Goal: Task Accomplishment & Management: Manage account settings

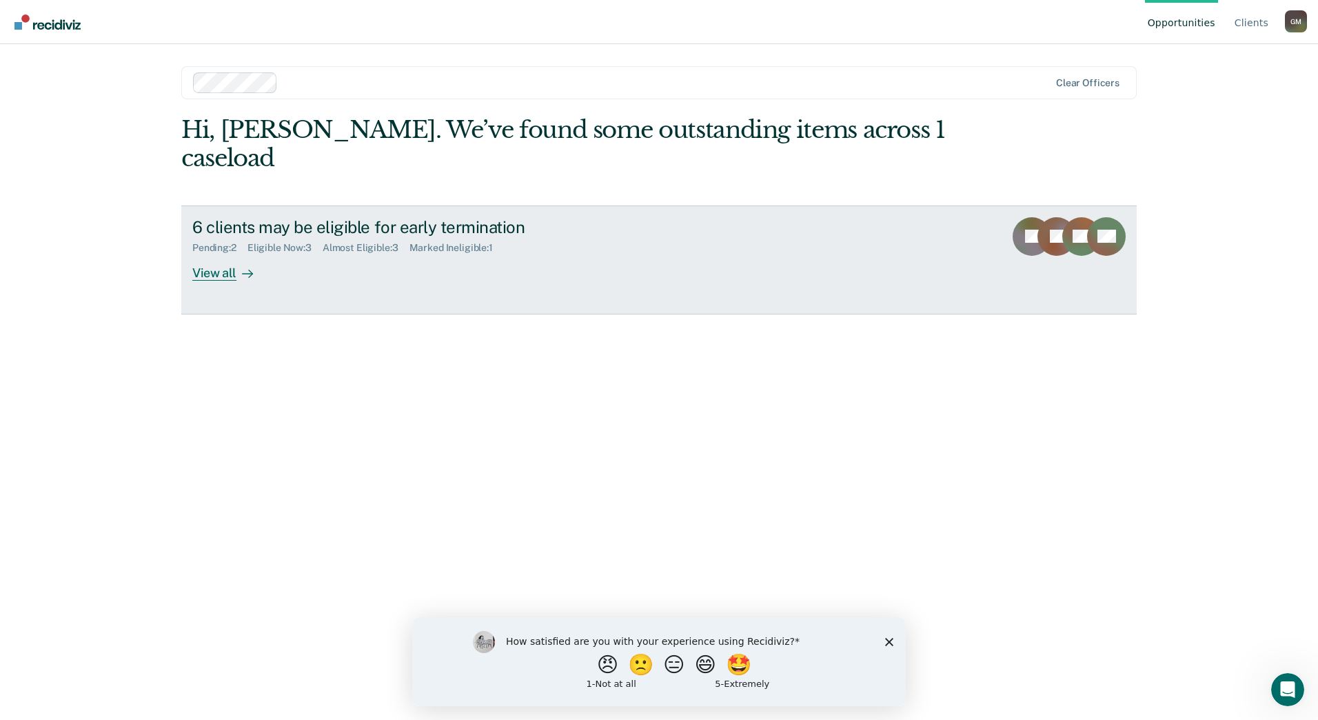
click at [266, 254] on div "View all" at bounding box center [230, 267] width 77 height 27
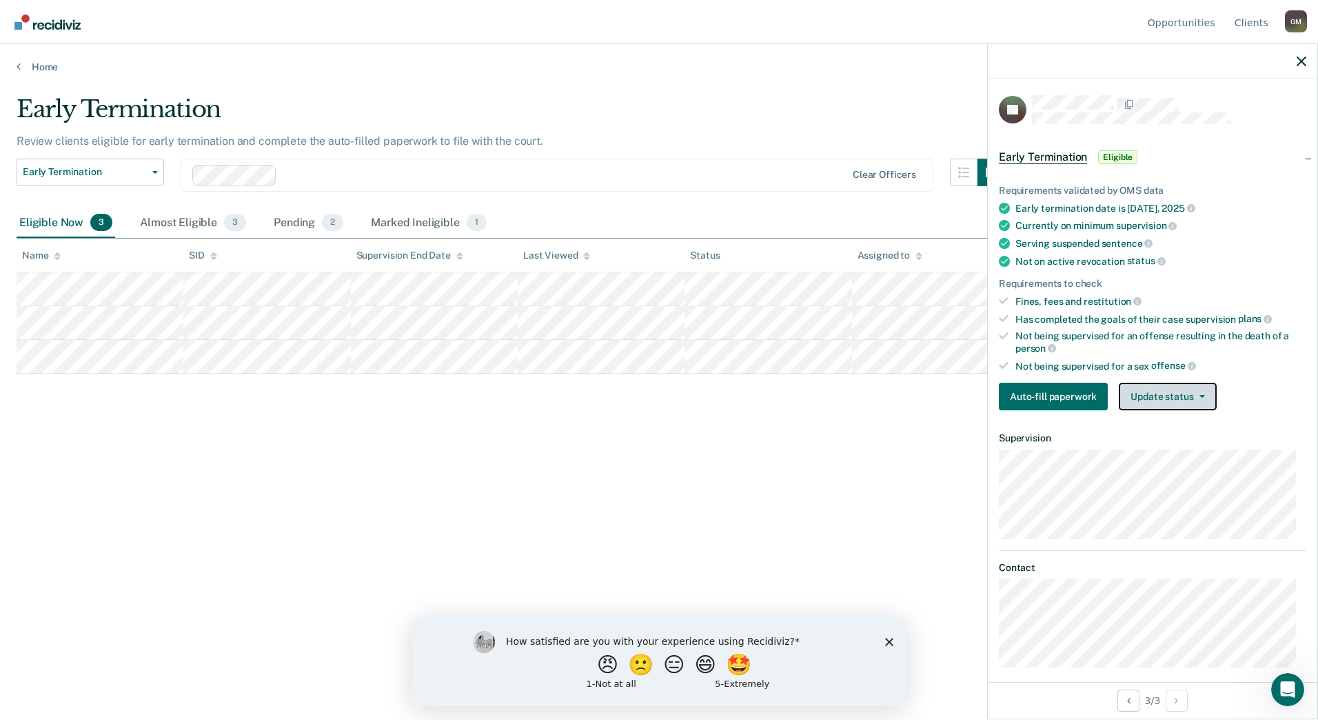
click at [1157, 394] on button "Update status" at bounding box center [1167, 397] width 97 height 28
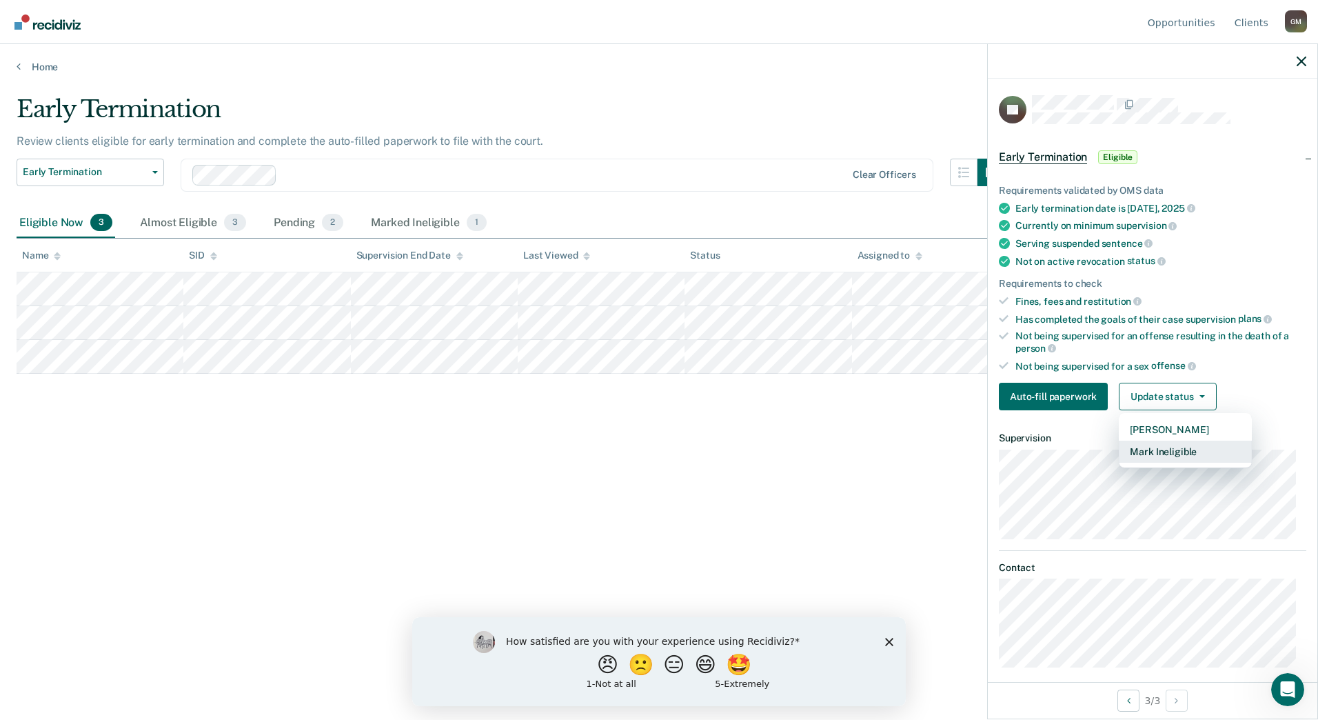
click at [1161, 449] on button "Mark Ineligible" at bounding box center [1185, 451] width 133 height 22
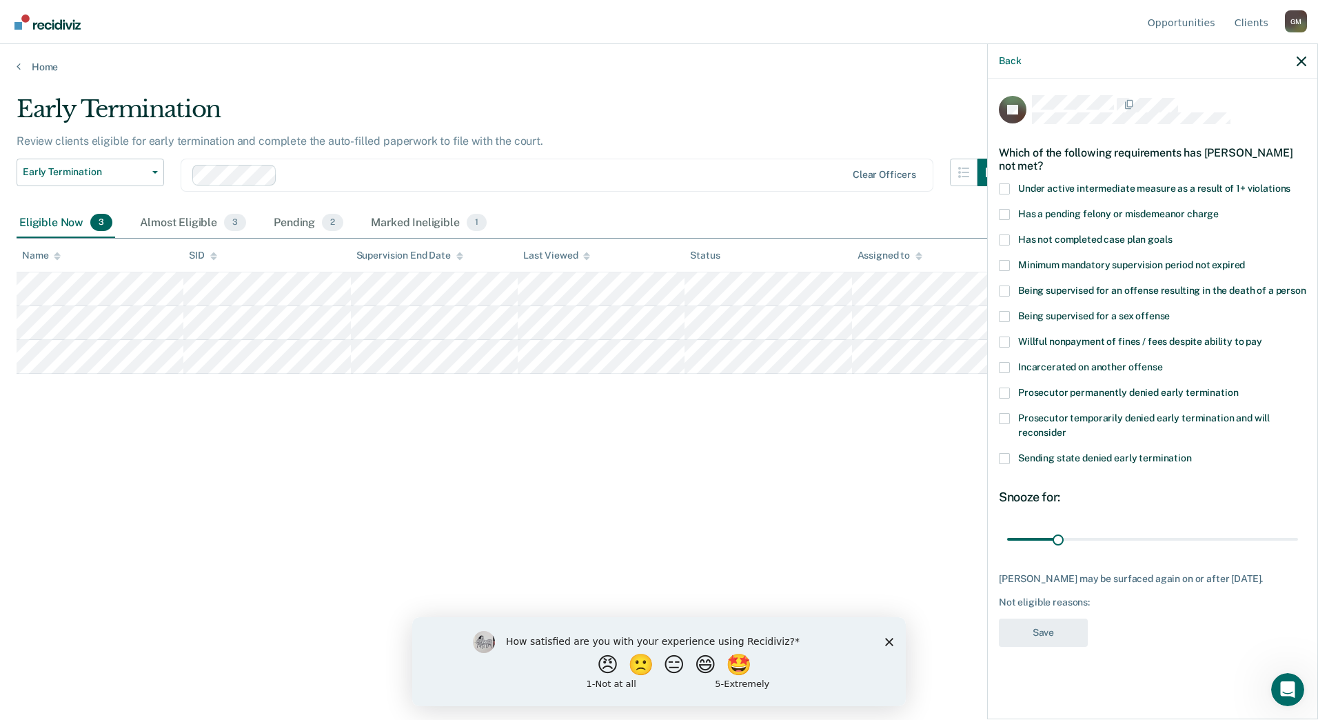
click at [1090, 236] on span "Has not completed case plan goals" at bounding box center [1095, 239] width 154 height 11
click at [1172, 234] on input "Has not completed case plan goals" at bounding box center [1172, 234] width 0 height 0
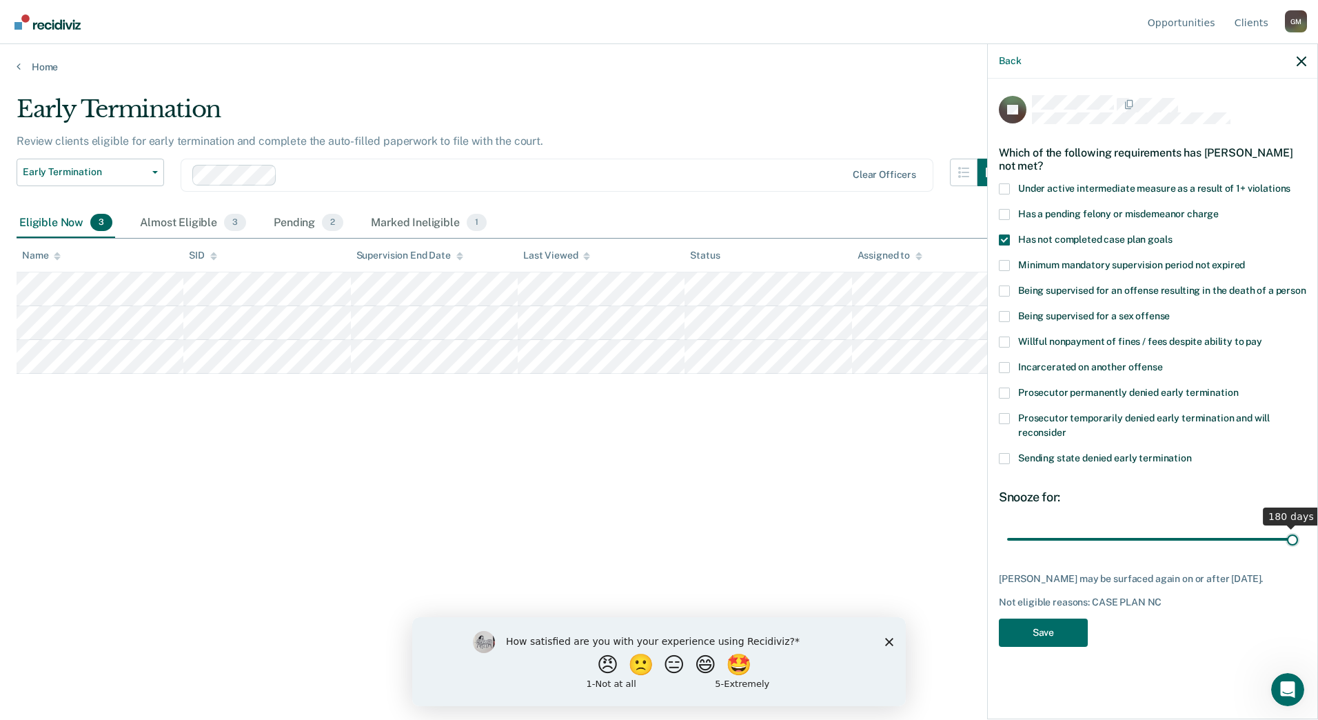
drag, startPoint x: 1049, startPoint y: 534, endPoint x: 1320, endPoint y: 531, distance: 270.9
type input "180"
click at [1298, 531] on input "range" at bounding box center [1152, 539] width 291 height 24
click at [1039, 627] on button "Save" at bounding box center [1043, 632] width 89 height 28
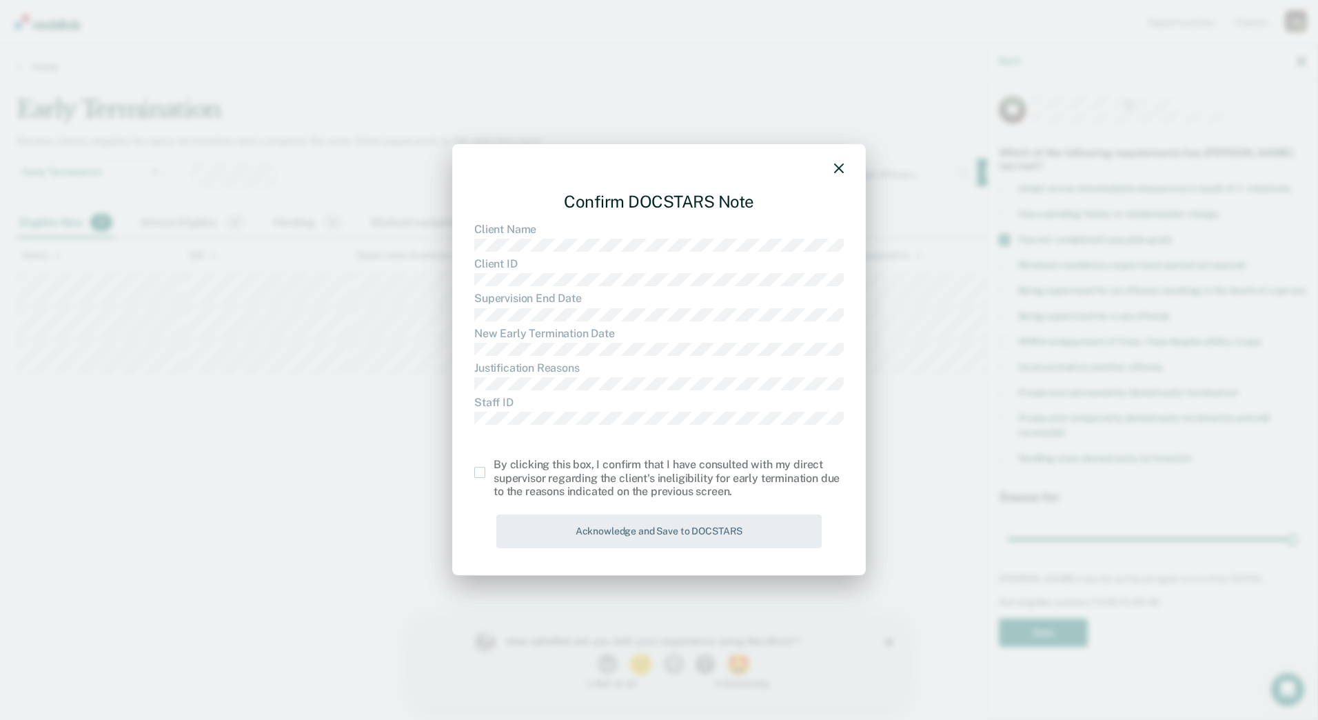
drag, startPoint x: 460, startPoint y: 480, endPoint x: 471, endPoint y: 475, distance: 12.7
click at [463, 479] on div "Confirm DOCSTARS Note Client Name Client ID Supervision End Date New Early Term…" at bounding box center [659, 359] width 414 height 431
click at [471, 475] on div "Confirm DOCSTARS Note Client Name Client ID Supervision End Date New Early Term…" at bounding box center [659, 359] width 414 height 431
click at [472, 476] on div "Confirm DOCSTARS Note Client Name Client ID Supervision End Date New Early Term…" at bounding box center [659, 359] width 414 height 431
click at [486, 476] on label at bounding box center [483, 472] width 19 height 11
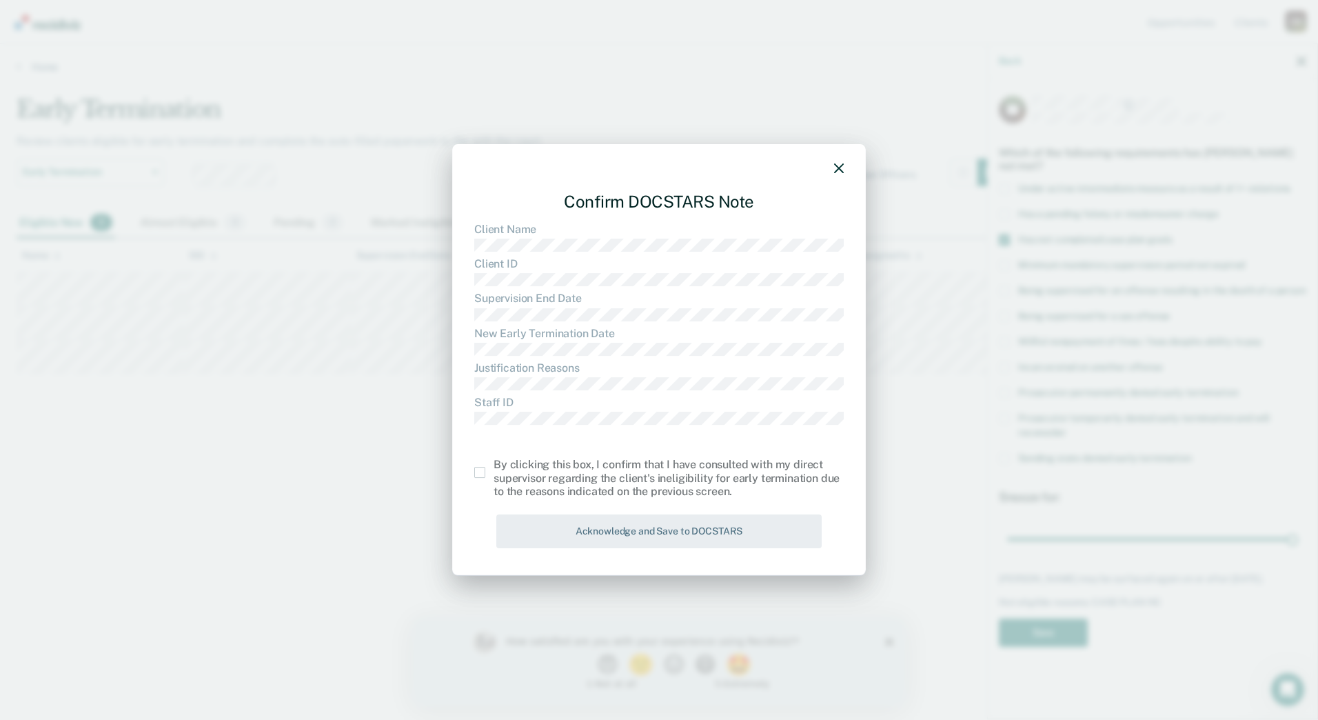
click at [494, 467] on input "checkbox" at bounding box center [494, 467] width 0 height 0
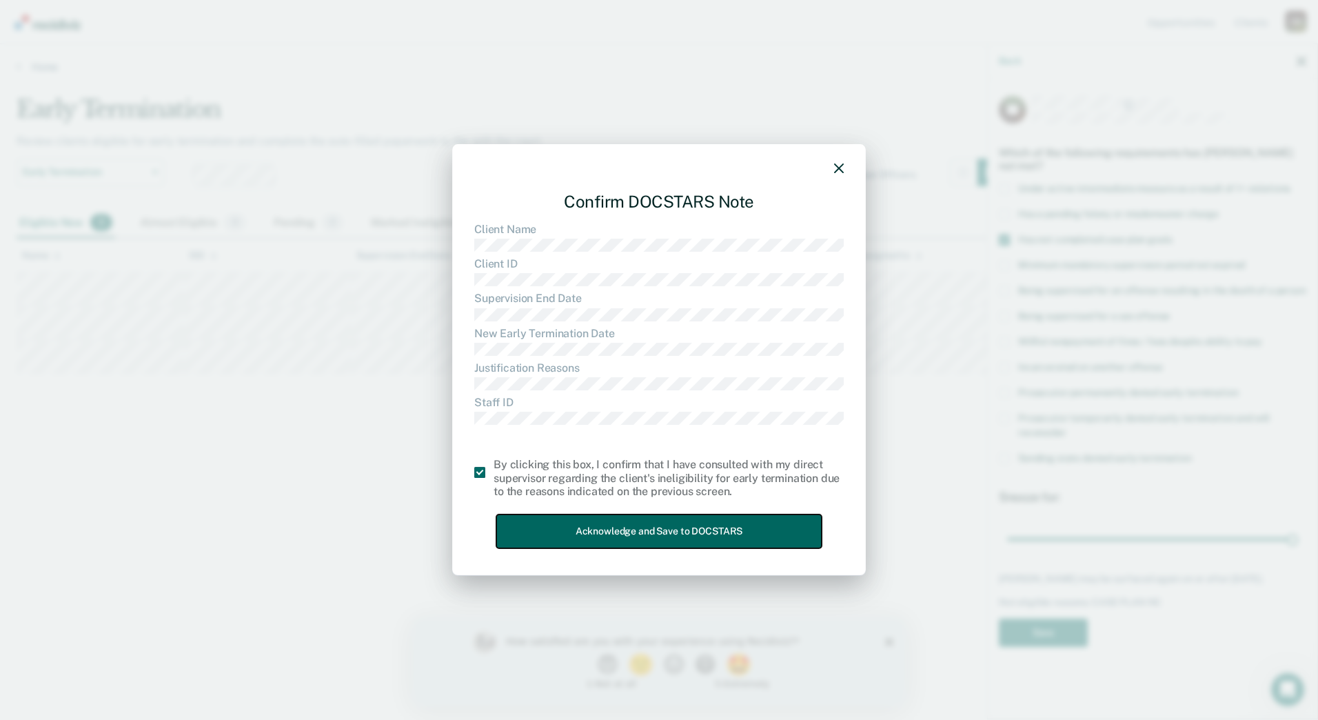
click at [547, 531] on button "Acknowledge and Save to DOCSTARS" at bounding box center [658, 531] width 325 height 34
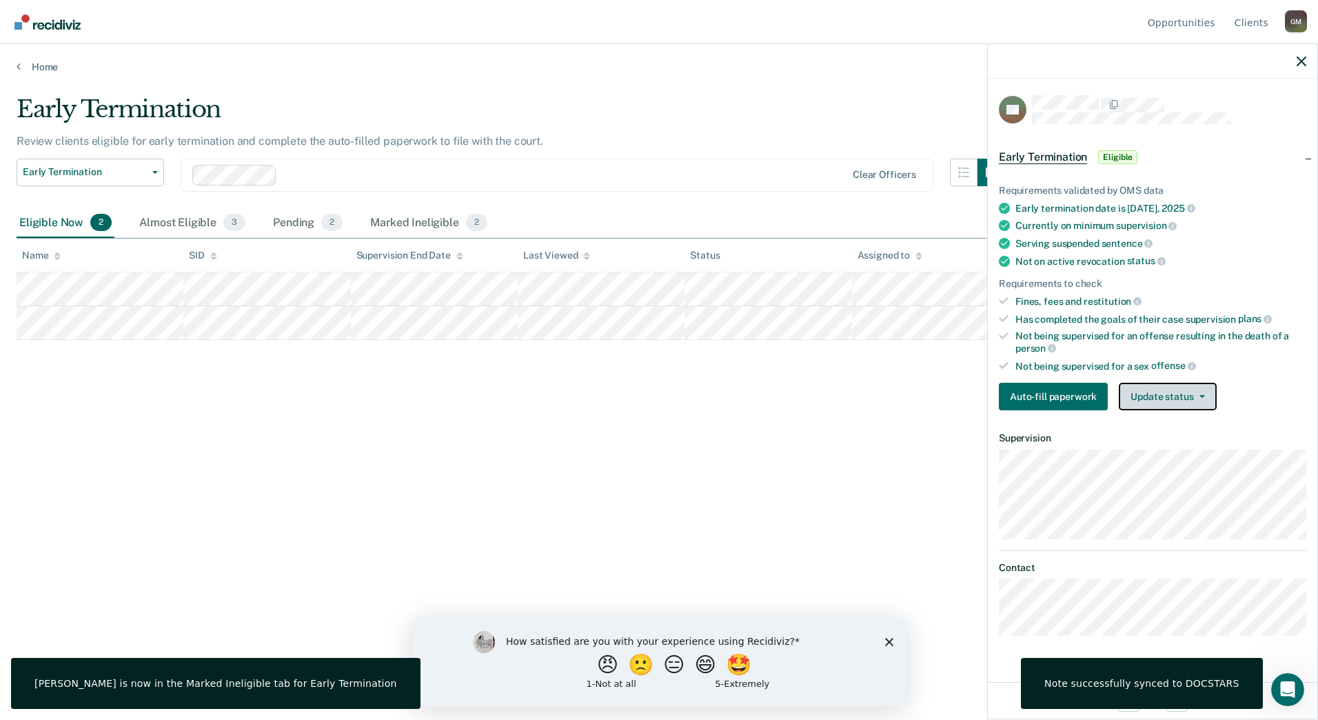
click at [1179, 396] on button "Update status" at bounding box center [1167, 397] width 97 height 28
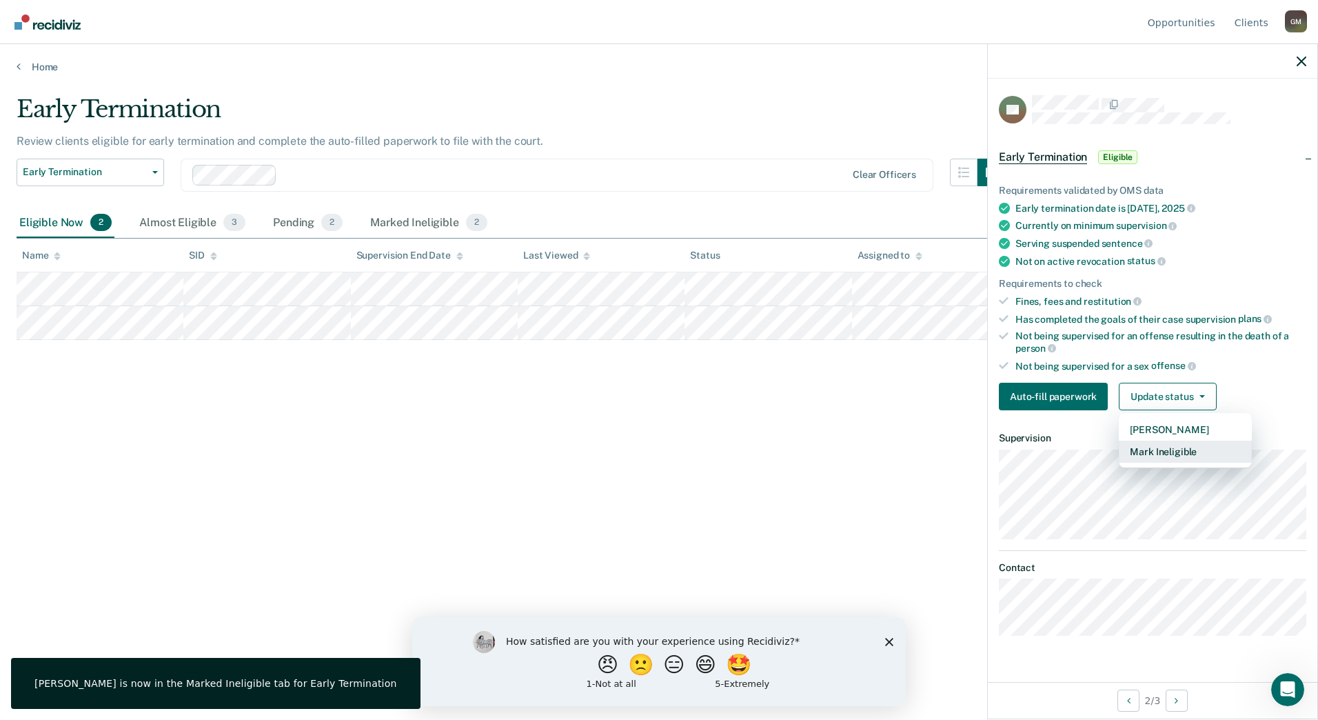
click at [1166, 452] on button "Mark Ineligible" at bounding box center [1185, 451] width 133 height 22
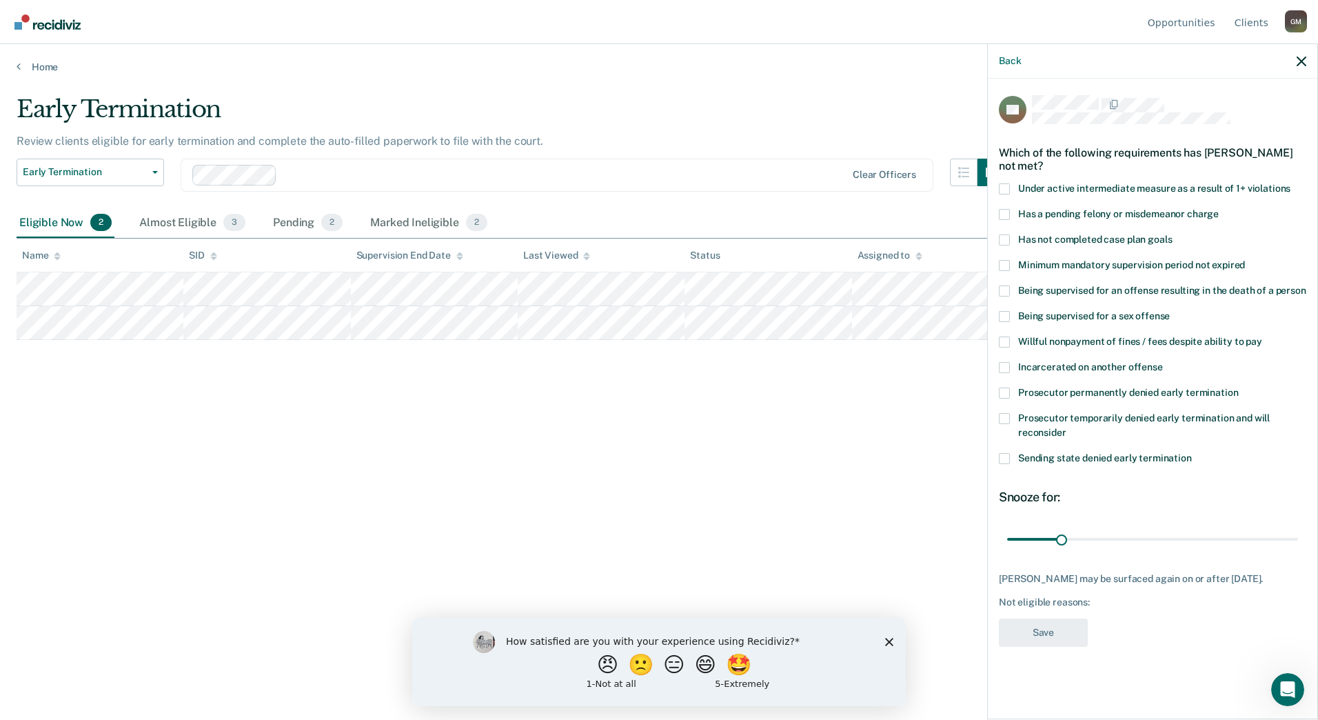
click at [1032, 235] on span "Has not completed case plan goals" at bounding box center [1095, 239] width 154 height 11
click at [1172, 234] on input "Has not completed case plan goals" at bounding box center [1172, 234] width 0 height 0
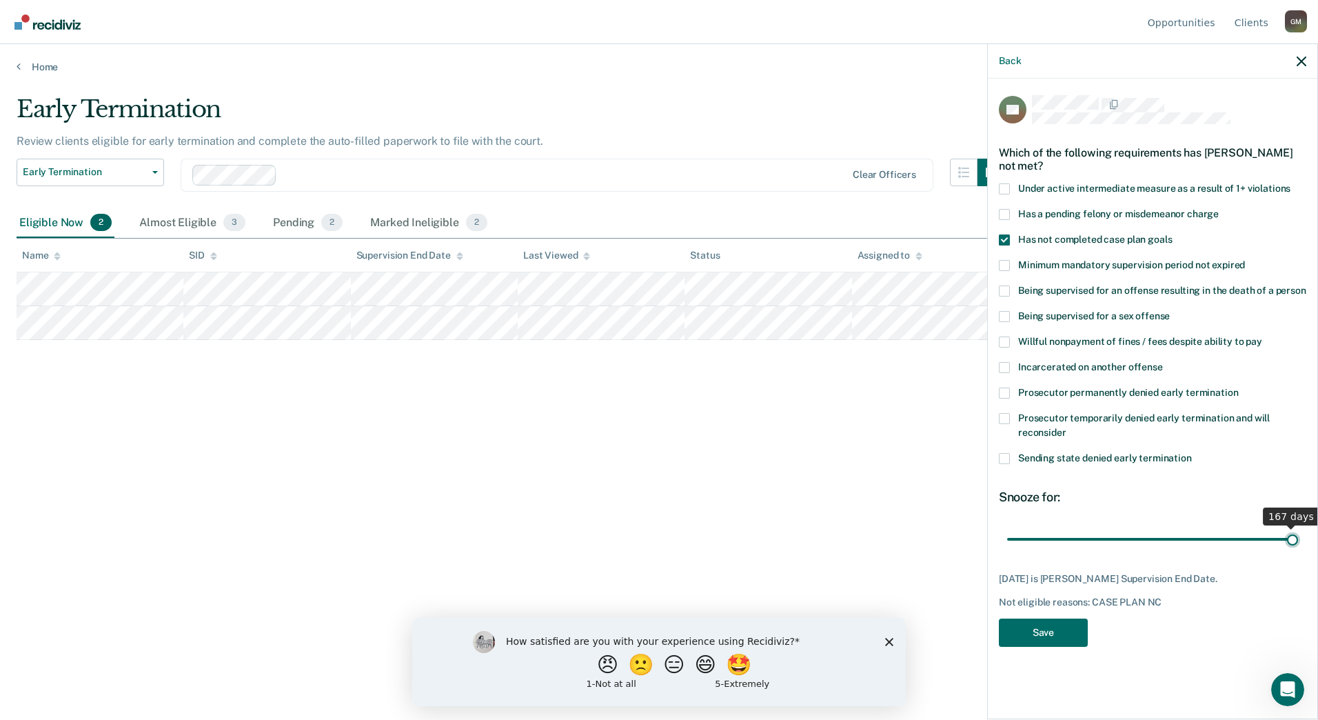
drag, startPoint x: 1053, startPoint y: 542, endPoint x: 1320, endPoint y: 510, distance: 269.3
type input "167"
click at [1298, 527] on input "range" at bounding box center [1152, 539] width 291 height 24
click at [1057, 623] on button "Save" at bounding box center [1043, 632] width 89 height 28
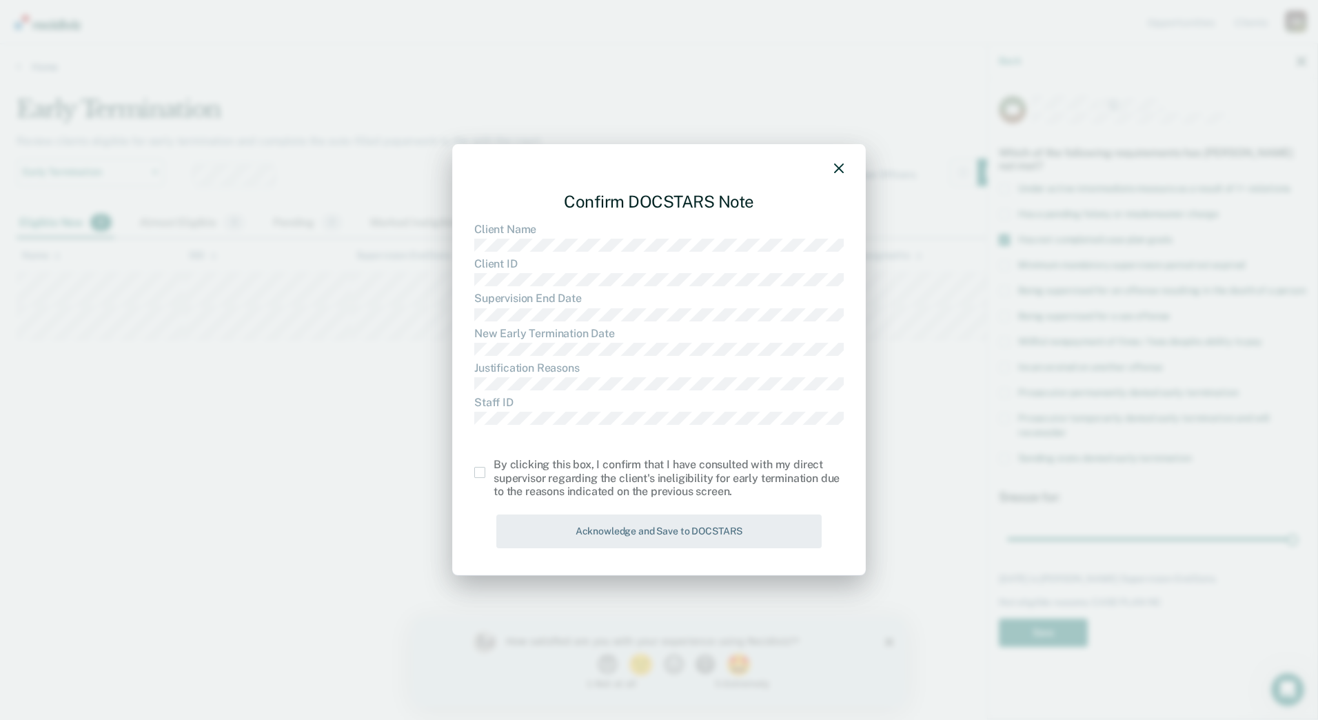
click at [478, 460] on div "By clicking this box, I confirm that I have consulted with my direct supervisor…" at bounding box center [658, 478] width 369 height 40
click at [478, 469] on span at bounding box center [479, 472] width 11 height 11
click at [494, 467] on input "checkbox" at bounding box center [494, 467] width 0 height 0
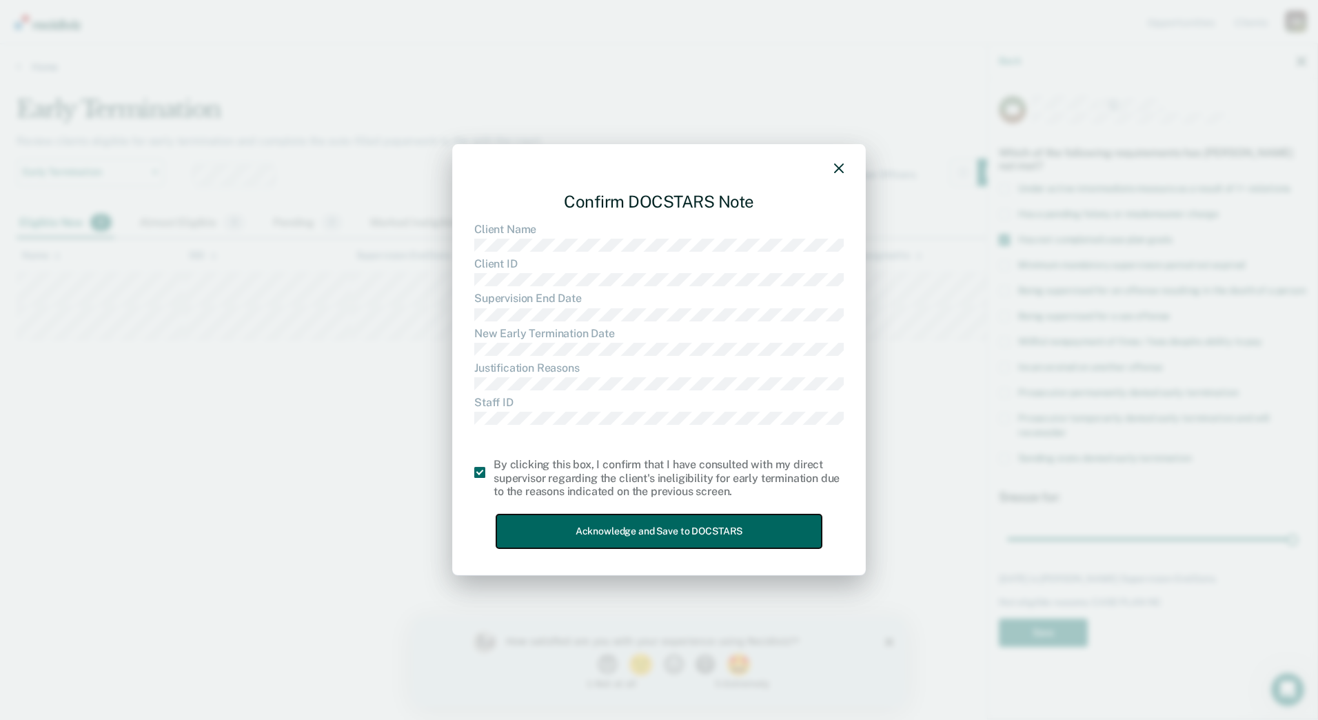
click at [540, 531] on button "Acknowledge and Save to DOCSTARS" at bounding box center [658, 531] width 325 height 34
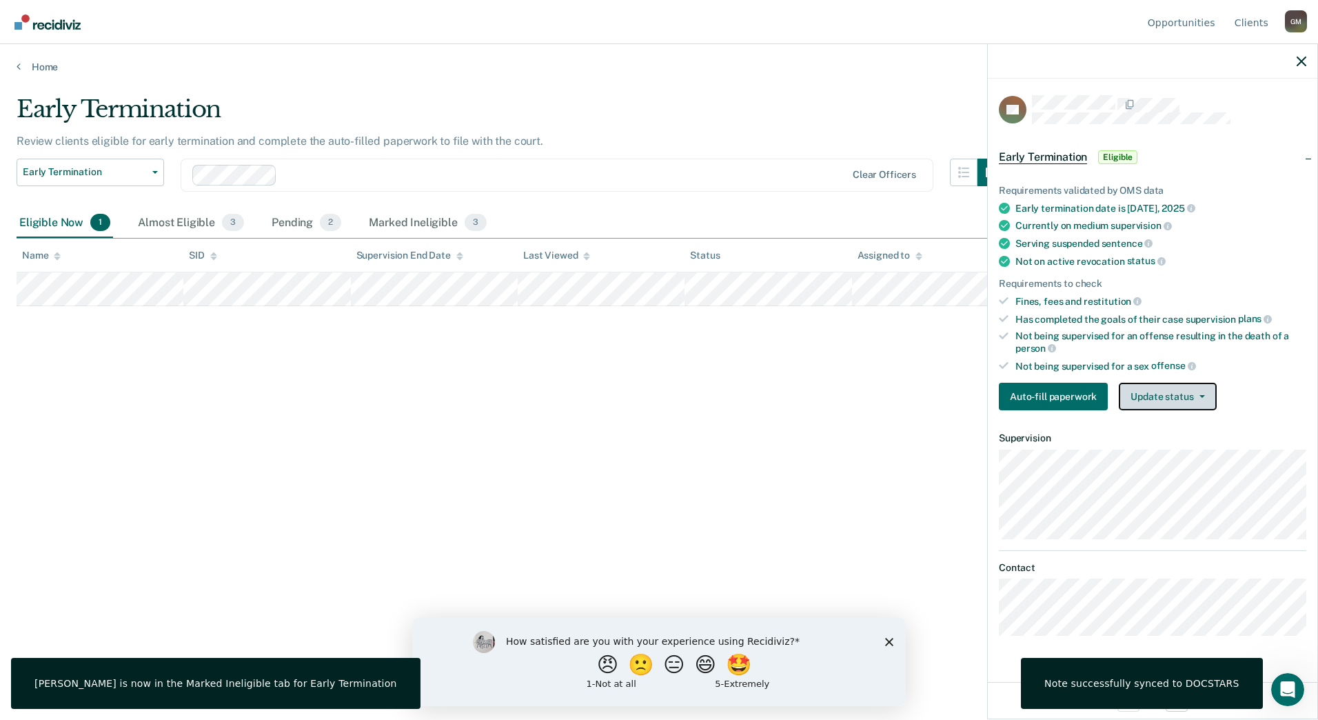
click at [1169, 396] on button "Update status" at bounding box center [1167, 397] width 97 height 28
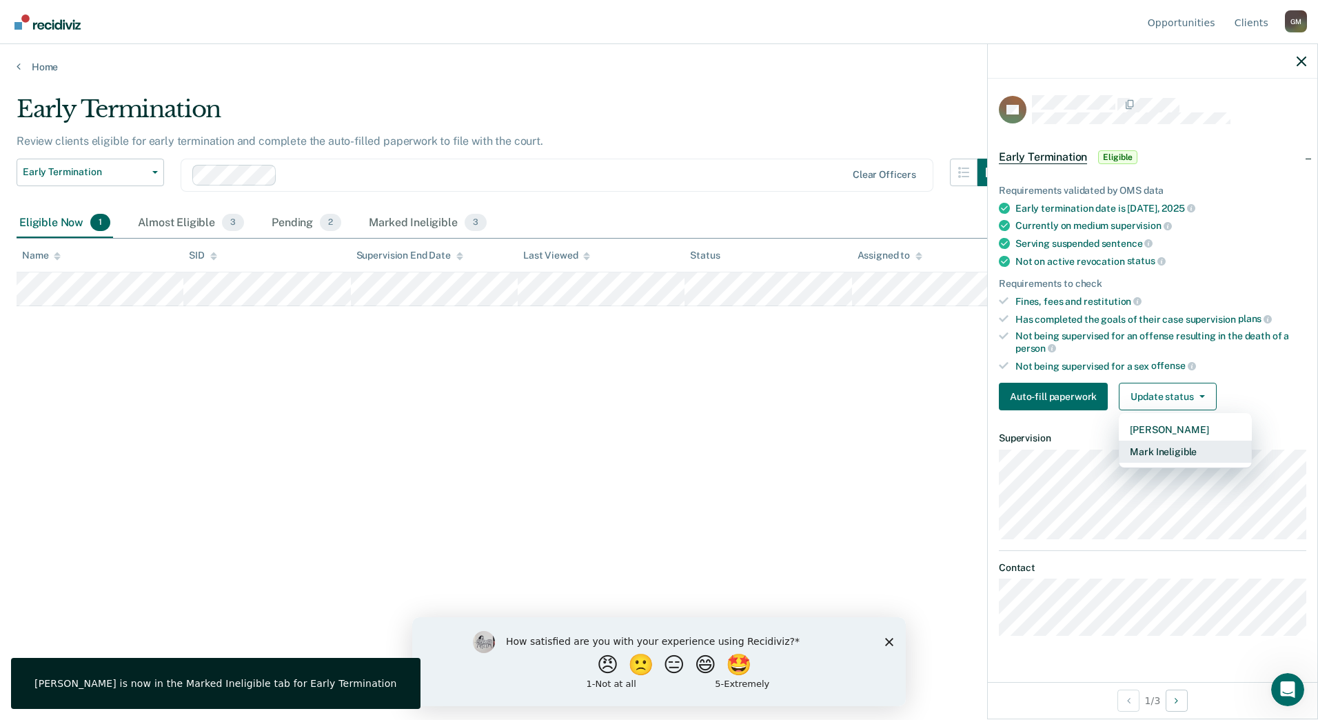
click at [1162, 446] on button "Mark Ineligible" at bounding box center [1185, 451] width 133 height 22
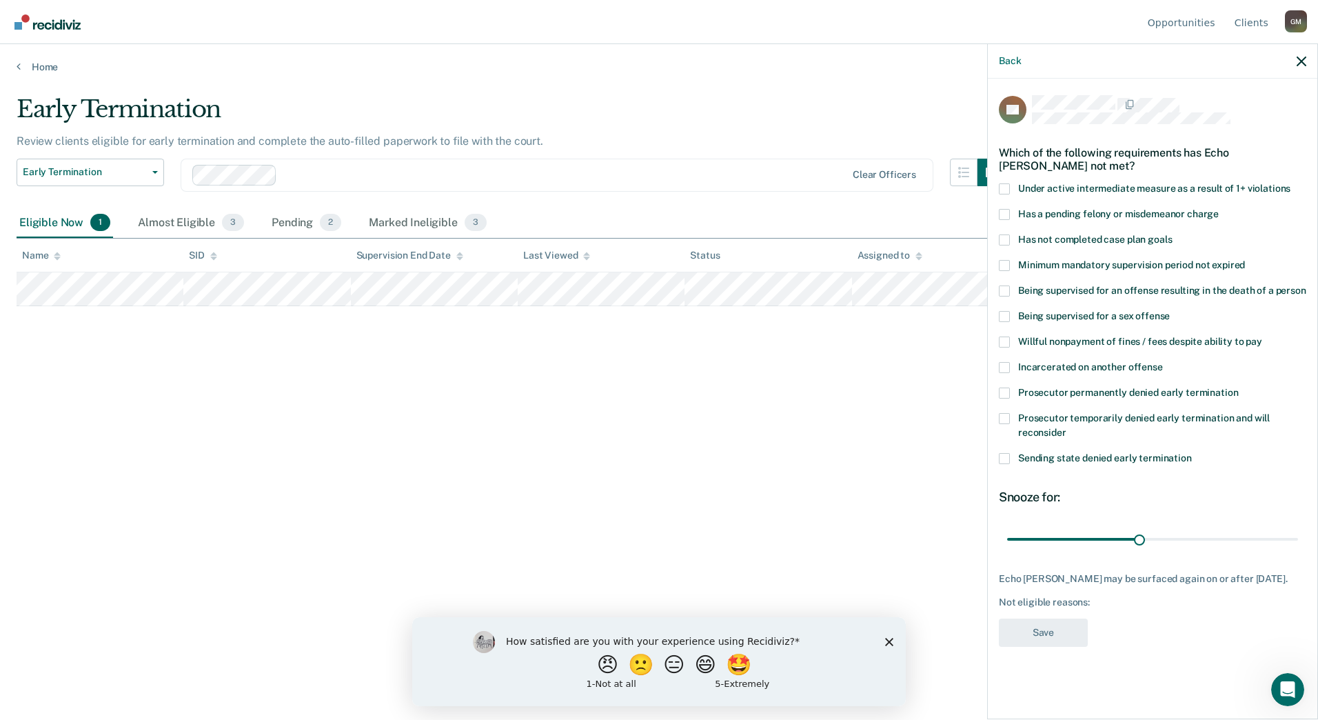
click at [1049, 234] on span "Has not completed case plan goals" at bounding box center [1095, 239] width 154 height 11
click at [1172, 234] on input "Has not completed case plan goals" at bounding box center [1172, 234] width 0 height 0
drag, startPoint x: 1137, startPoint y: 536, endPoint x: 1320, endPoint y: 536, distance: 183.4
type input "65"
click at [1298, 536] on input "range" at bounding box center [1152, 539] width 291 height 24
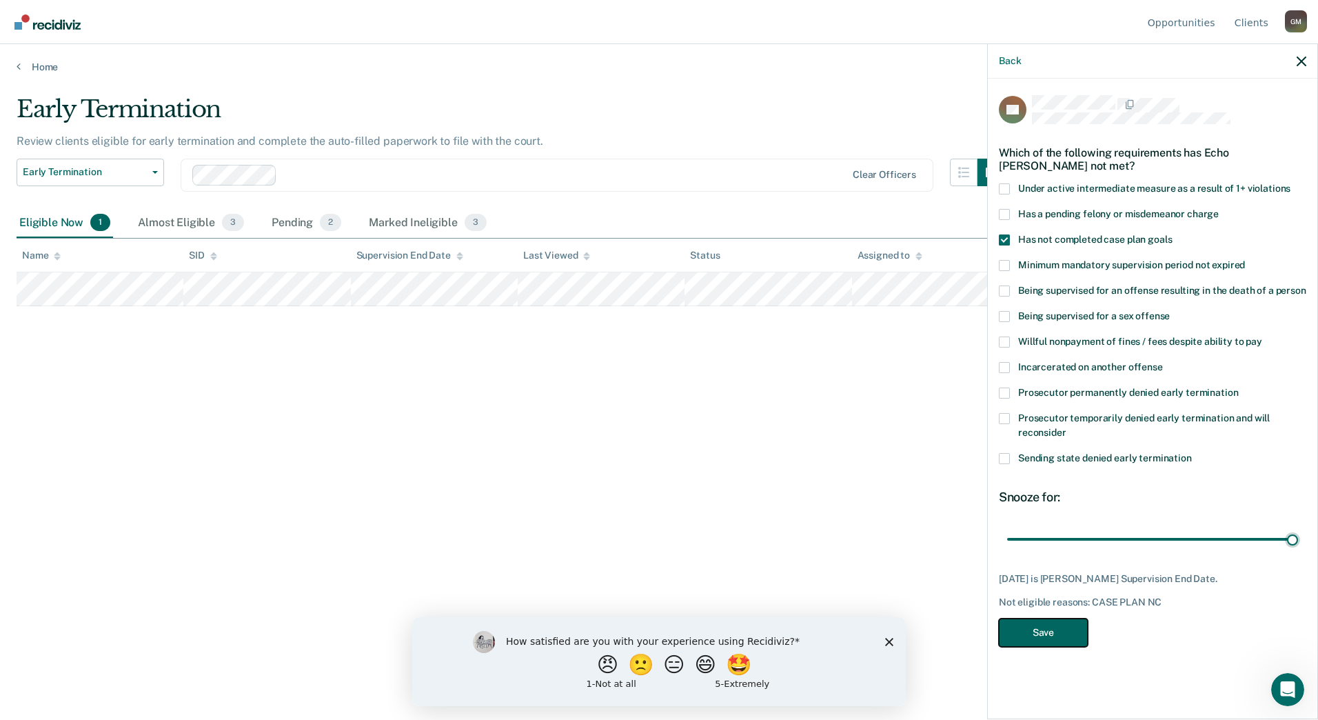
click at [1044, 634] on button "Save" at bounding box center [1043, 632] width 89 height 28
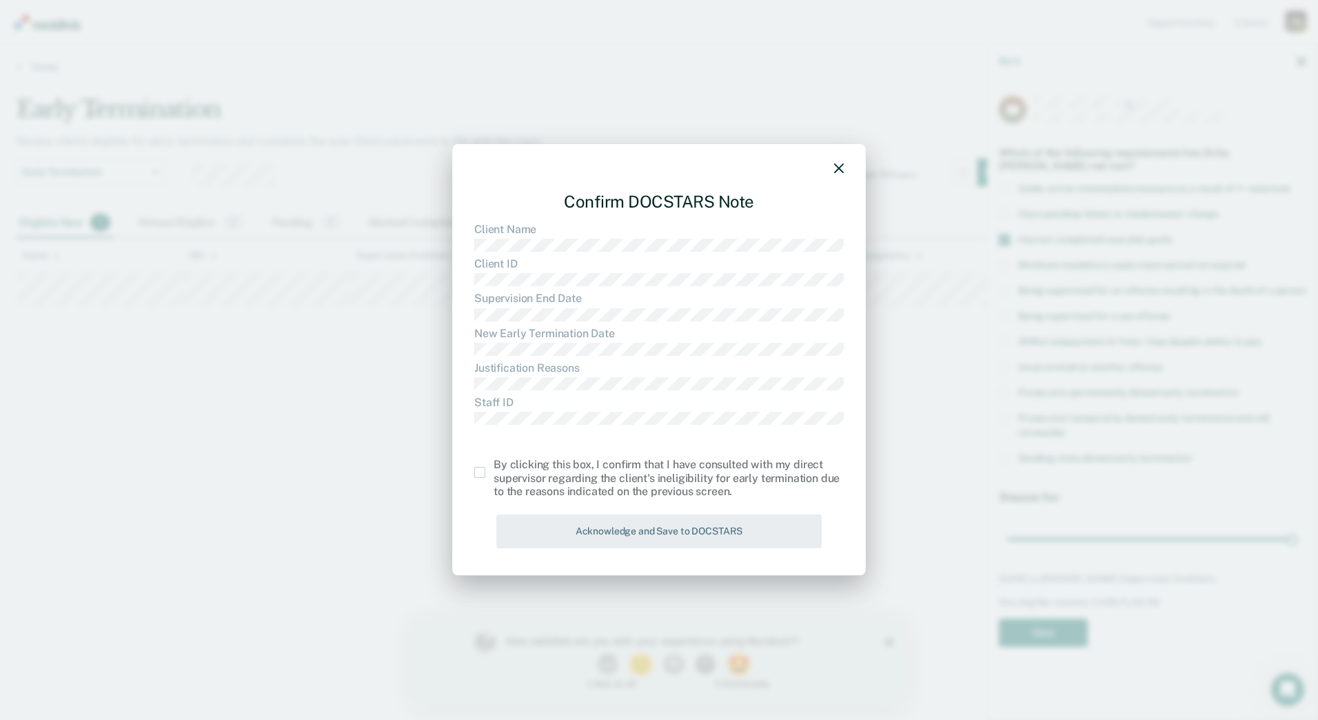
click at [463, 476] on div "Confirm DOCSTARS Note Client Name Client ID Supervision End Date New Early Term…" at bounding box center [659, 359] width 414 height 431
click at [480, 475] on span at bounding box center [479, 472] width 11 height 11
click at [494, 467] on input "checkbox" at bounding box center [494, 467] width 0 height 0
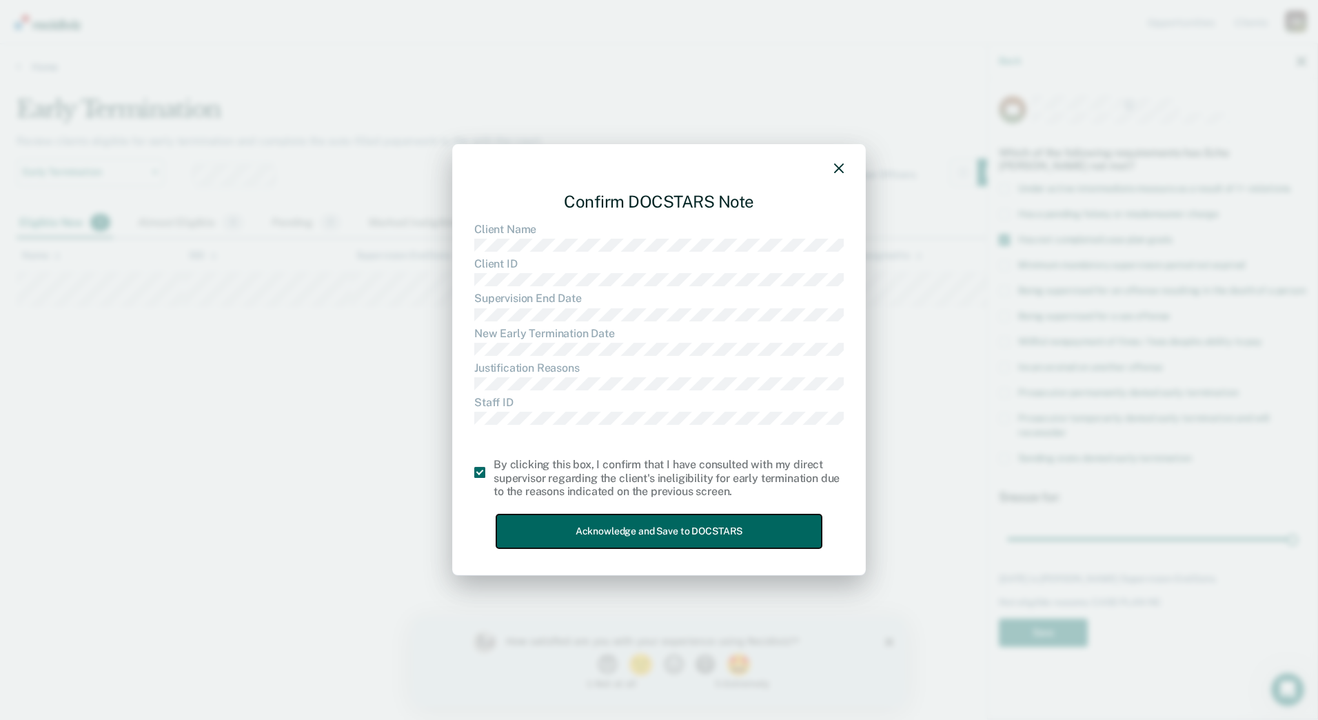
click at [560, 526] on button "Acknowledge and Save to DOCSTARS" at bounding box center [658, 531] width 325 height 34
